Goal: Information Seeking & Learning: Compare options

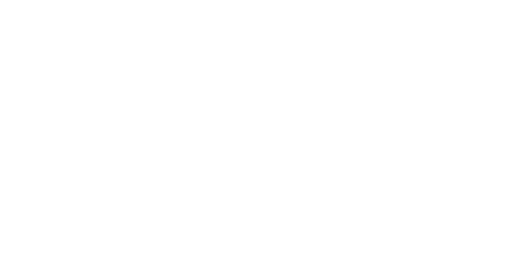
scroll to position [54, 0]
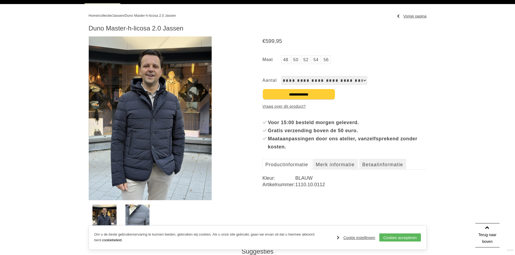
click at [123, 16] on span "Jassen" at bounding box center [117, 16] width 11 height 4
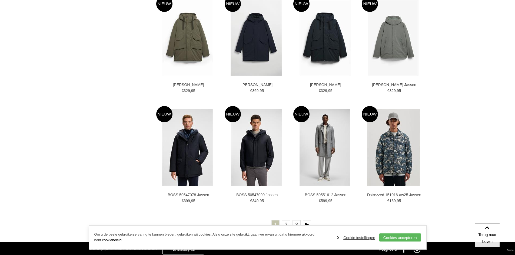
scroll to position [946, 0]
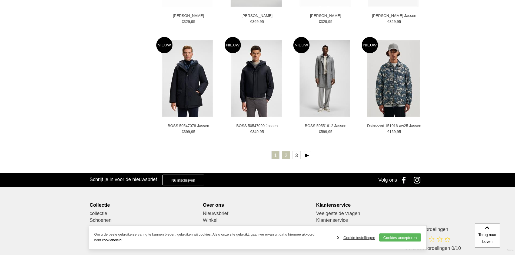
click at [287, 154] on link "2" at bounding box center [286, 155] width 8 height 8
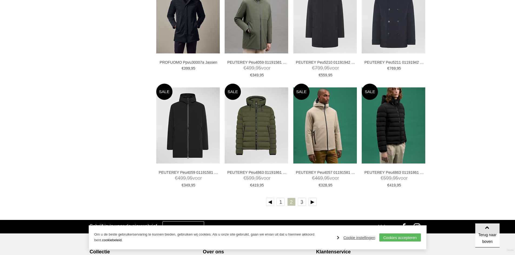
scroll to position [919, 0]
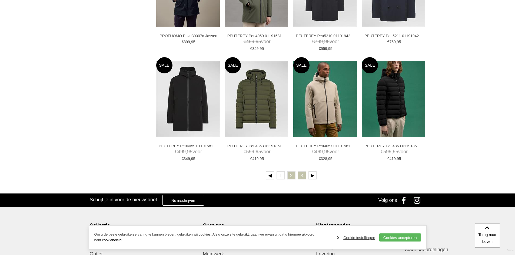
click at [299, 174] on link "3" at bounding box center [302, 176] width 8 height 8
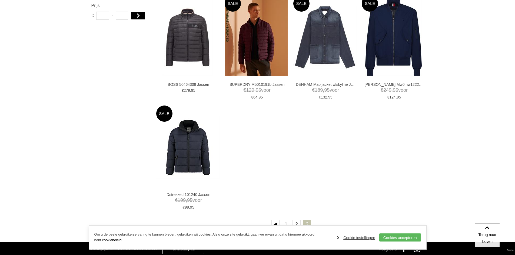
scroll to position [459, 0]
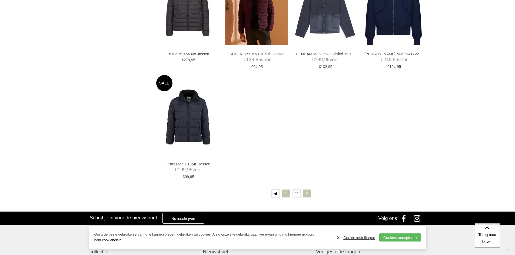
click at [287, 190] on link "1" at bounding box center [286, 194] width 8 height 8
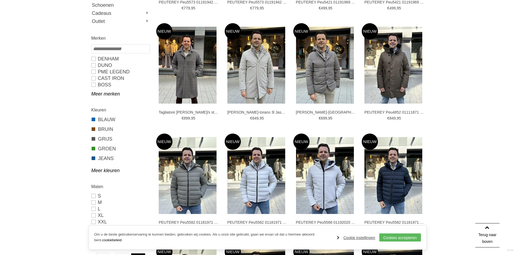
scroll to position [189, 0]
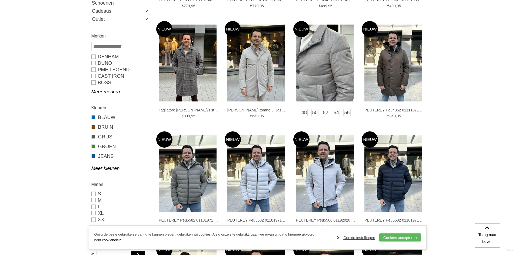
click at [335, 71] on img at bounding box center [325, 63] width 58 height 77
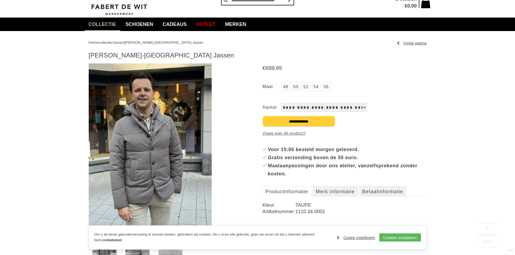
scroll to position [135, 0]
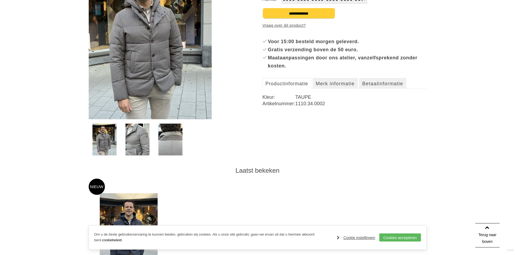
click at [143, 74] on img at bounding box center [150, 37] width 123 height 164
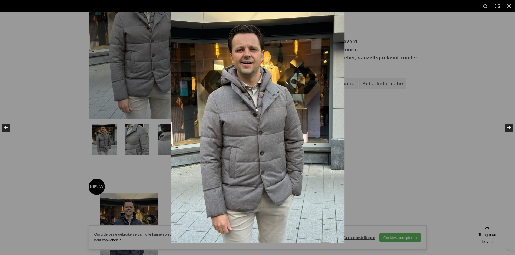
click at [265, 74] on img at bounding box center [258, 128] width 174 height 232
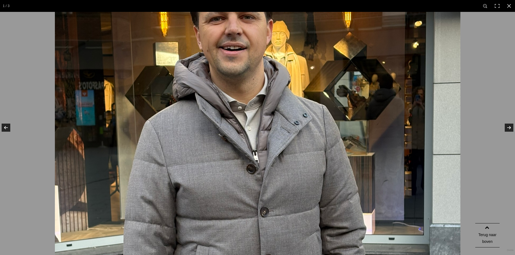
click at [262, 91] on img at bounding box center [257, 199] width 405 height 540
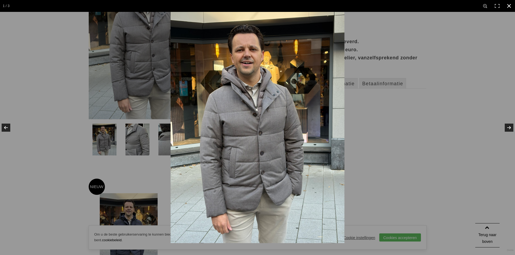
click at [506, 7] on link at bounding box center [509, 6] width 12 height 12
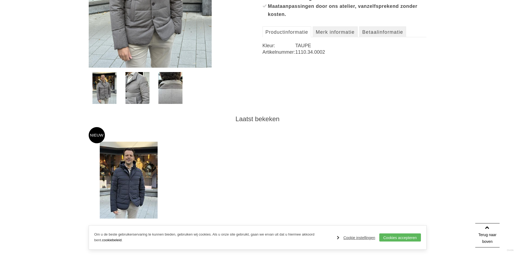
scroll to position [189, 0]
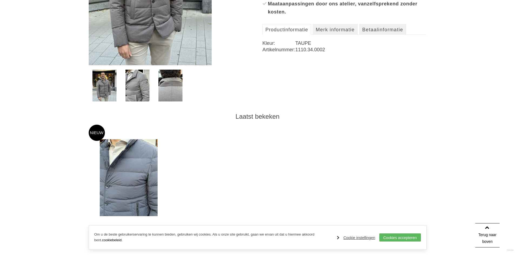
click at [125, 165] on img at bounding box center [129, 177] width 58 height 77
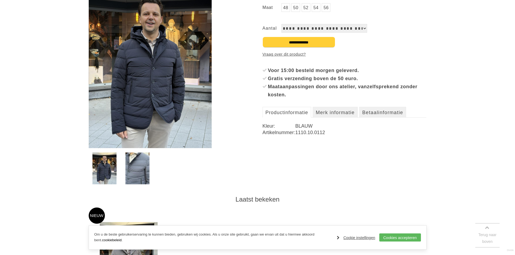
scroll to position [108, 0]
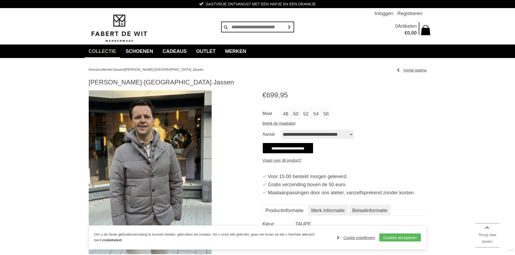
scroll to position [189, 0]
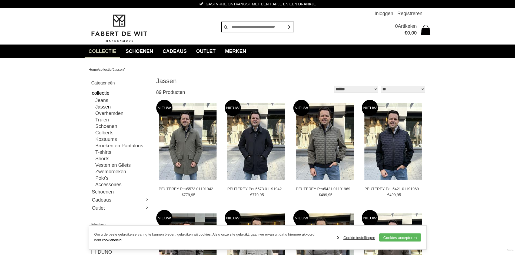
scroll to position [188, 0]
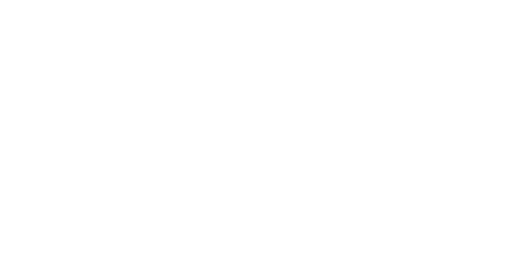
scroll to position [451, 0]
